Goal: Navigation & Orientation: Find specific page/section

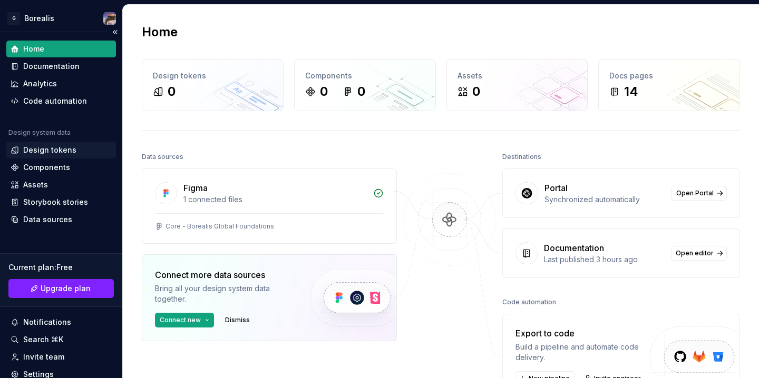
click at [60, 150] on div "Design tokens" at bounding box center [49, 150] width 53 height 11
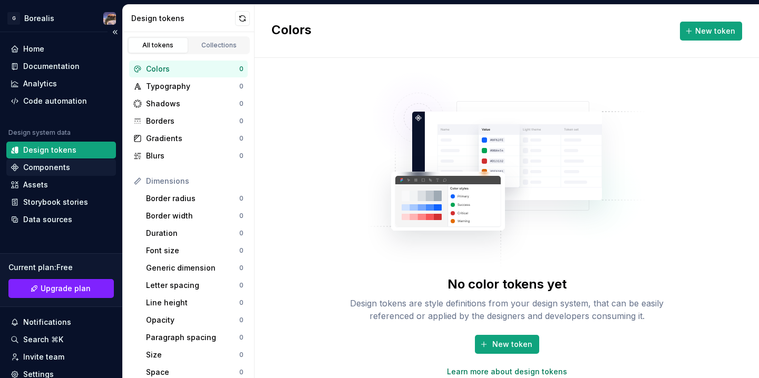
click at [57, 171] on div "Components" at bounding box center [46, 167] width 47 height 11
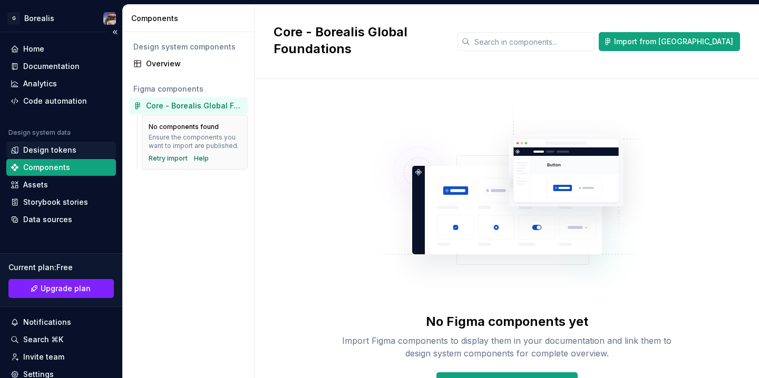
click at [55, 152] on div "Design tokens" at bounding box center [49, 150] width 53 height 11
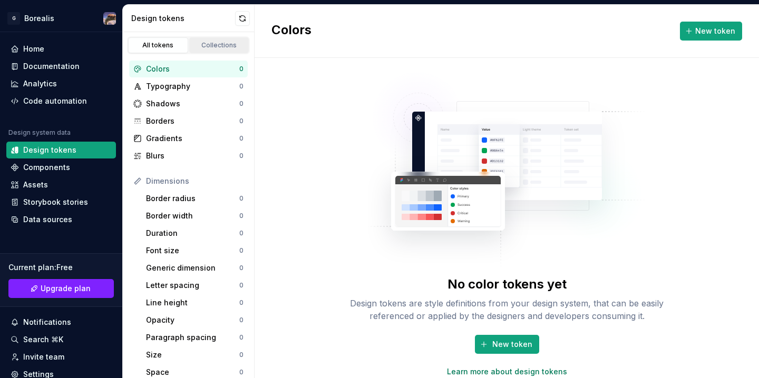
click at [224, 45] on div "Collections" at bounding box center [219, 45] width 53 height 8
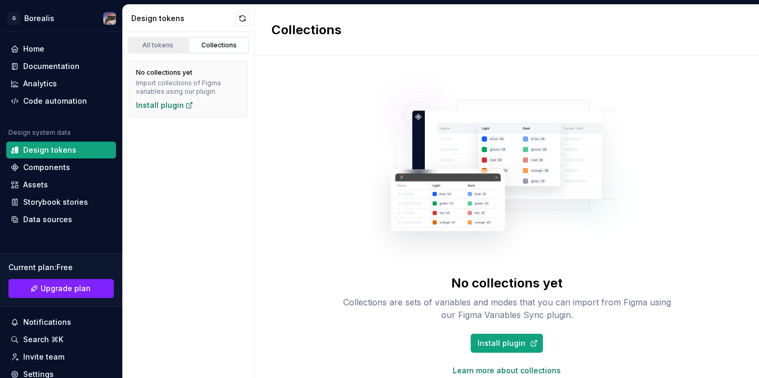
click at [170, 48] on div "All tokens" at bounding box center [158, 45] width 53 height 8
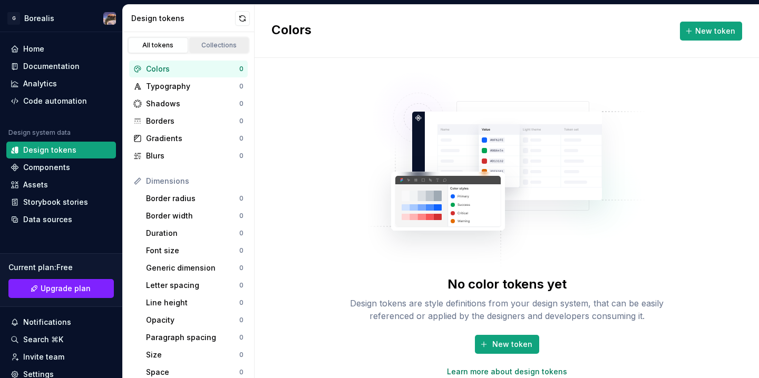
click at [222, 46] on div "Collections" at bounding box center [219, 45] width 53 height 8
